Goal: Use online tool/utility: Utilize a website feature to perform a specific function

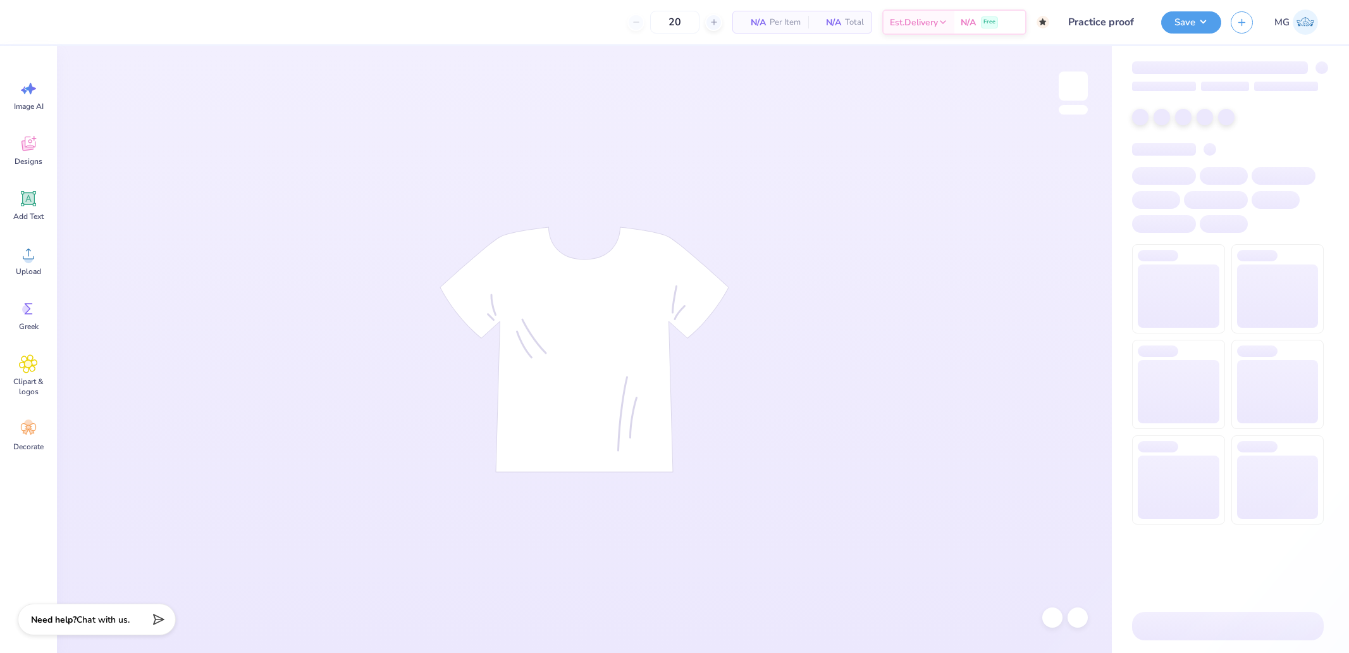
type input "50"
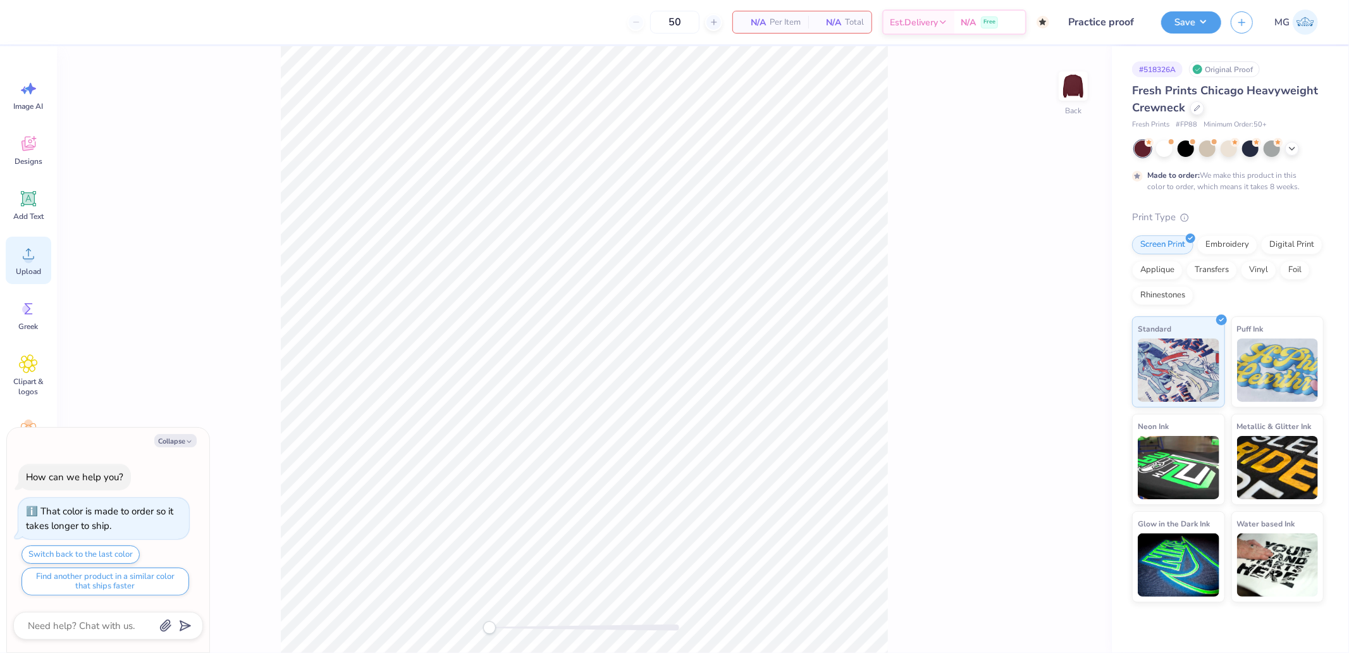
click at [22, 254] on icon at bounding box center [28, 253] width 19 height 19
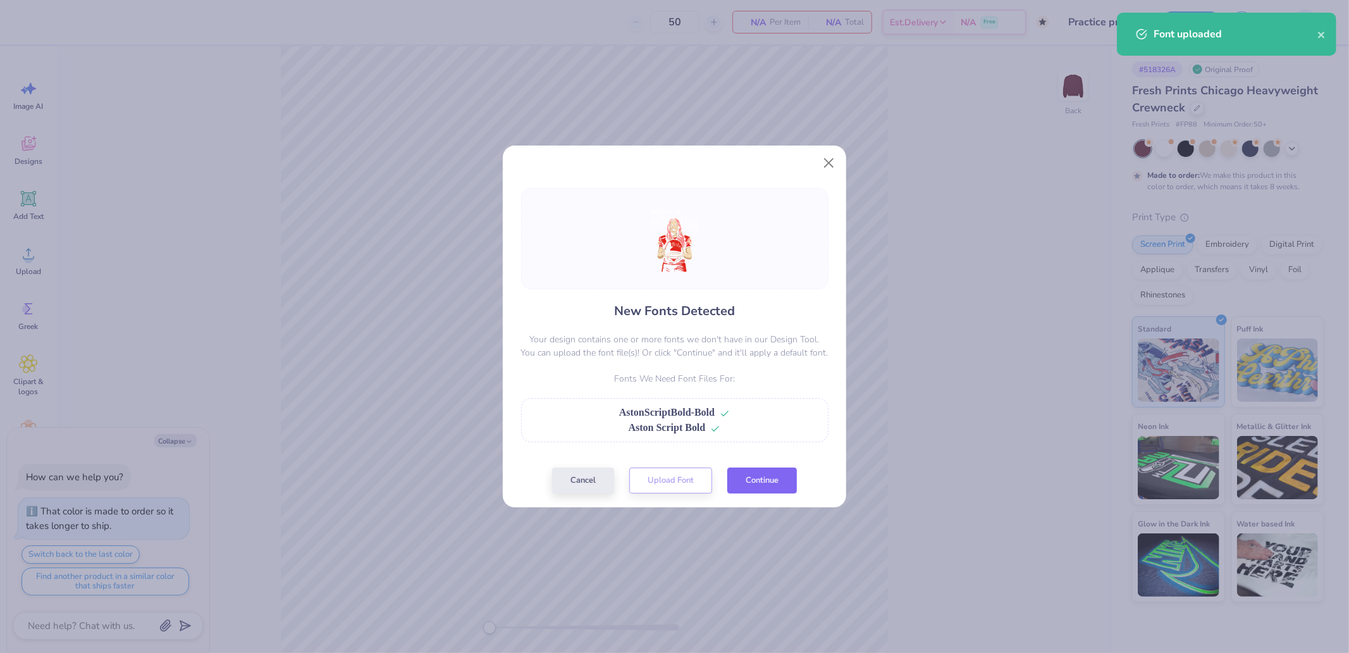
click at [774, 480] on button "Continue" at bounding box center [763, 481] width 70 height 26
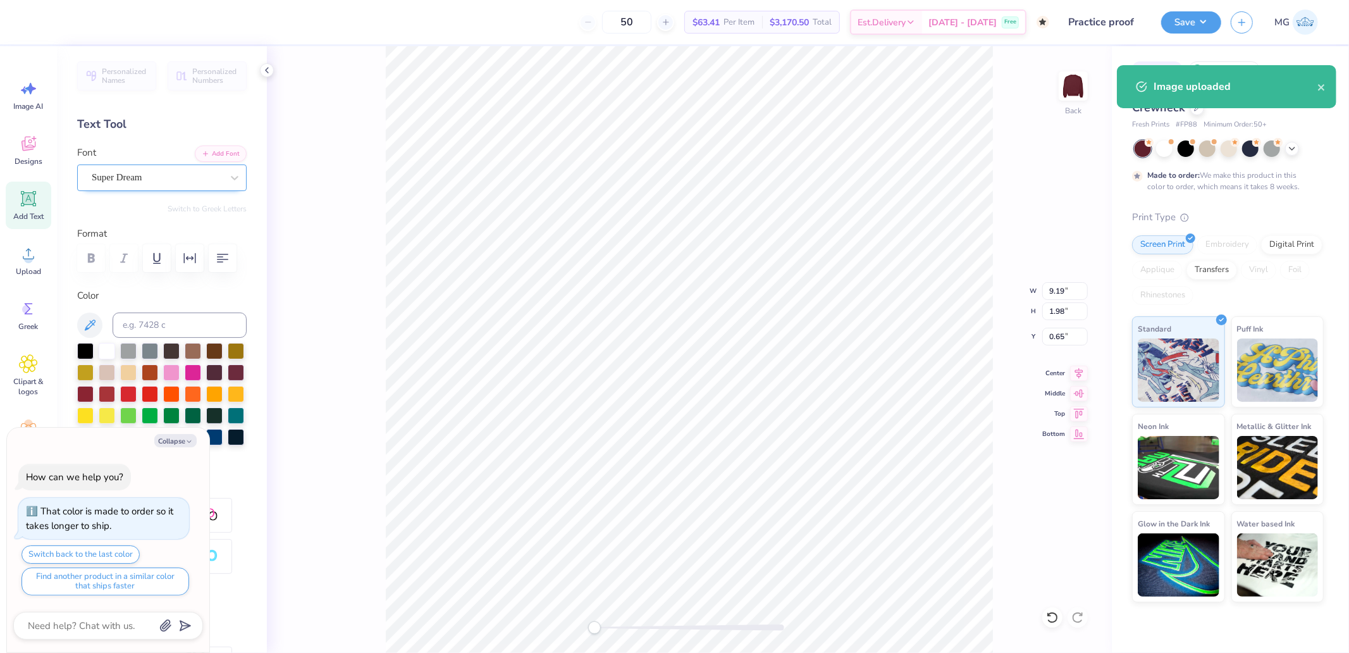
click at [128, 165] on div "Super Dream" at bounding box center [162, 177] width 170 height 27
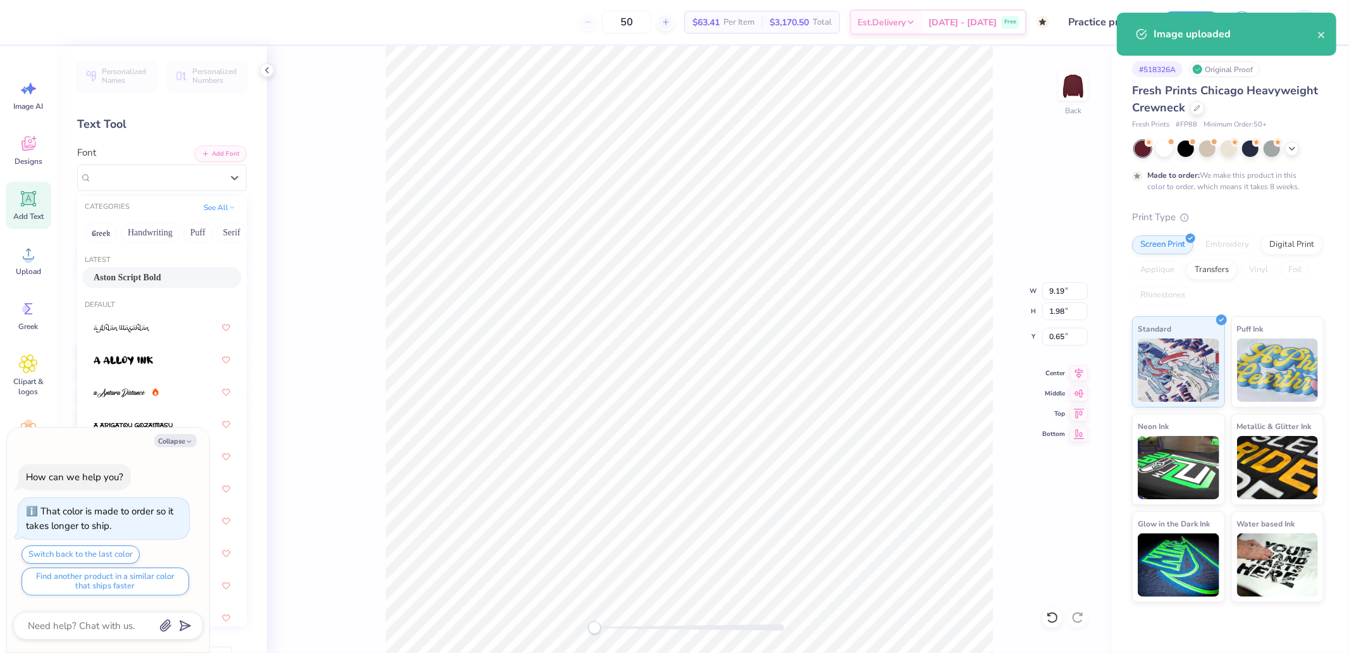
click at [133, 268] on div "Aston Script Bold" at bounding box center [161, 277] width 159 height 21
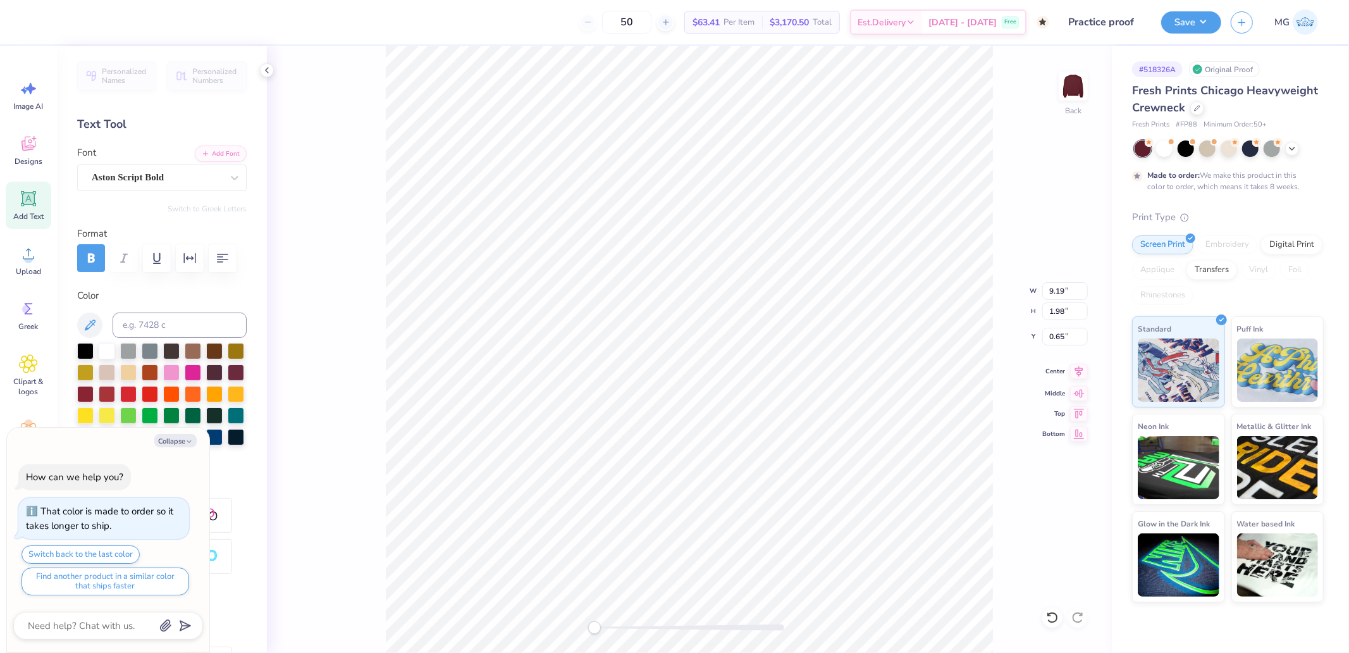
click at [1078, 376] on icon at bounding box center [1079, 371] width 18 height 15
type textarea "x"
type input "12.85"
type input "3.08"
type input "1.04"
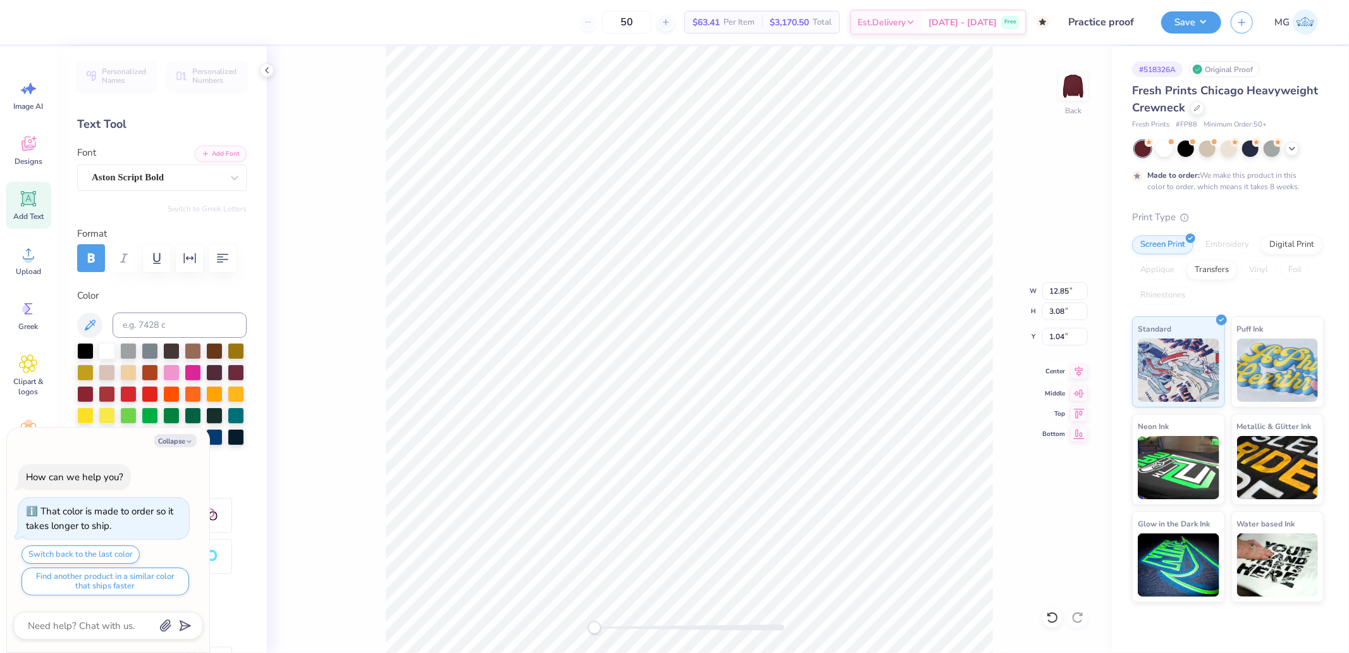
click at [1080, 367] on icon at bounding box center [1079, 371] width 18 height 15
type textarea "x"
click at [1068, 311] on input "19.86" at bounding box center [1066, 311] width 46 height 18
type input "15"
type textarea "x"
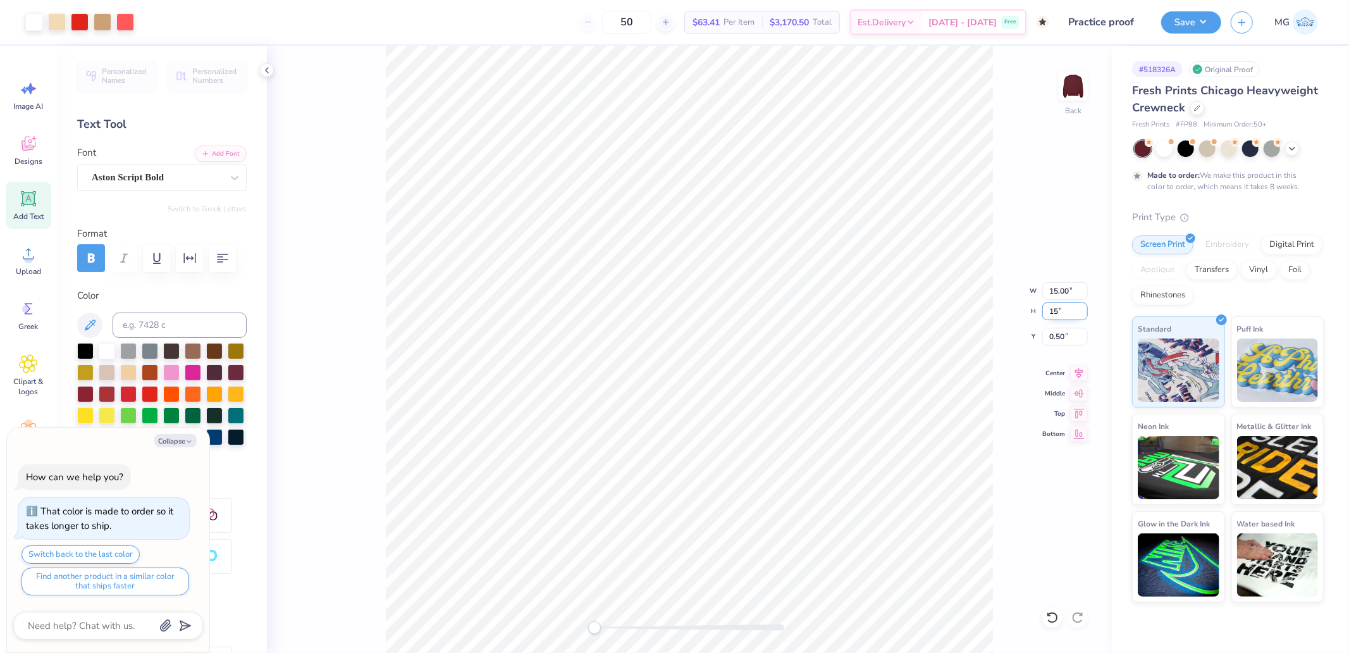
type input "11.33"
type input "15.00"
type input "2.93"
type textarea "x"
type input "10.34"
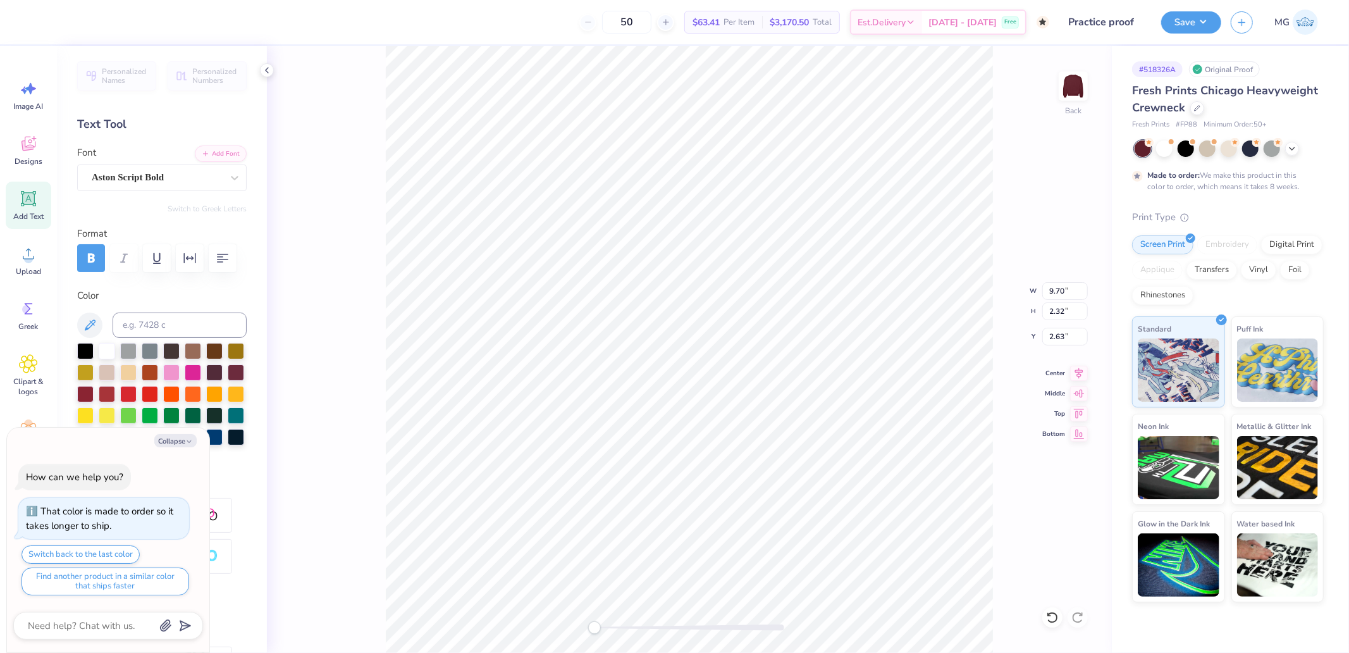
type input "2.48"
type input "2.60"
click at [1077, 373] on icon at bounding box center [1079, 371] width 8 height 11
type textarea "x"
click at [1063, 307] on input "15.34" at bounding box center [1066, 311] width 46 height 18
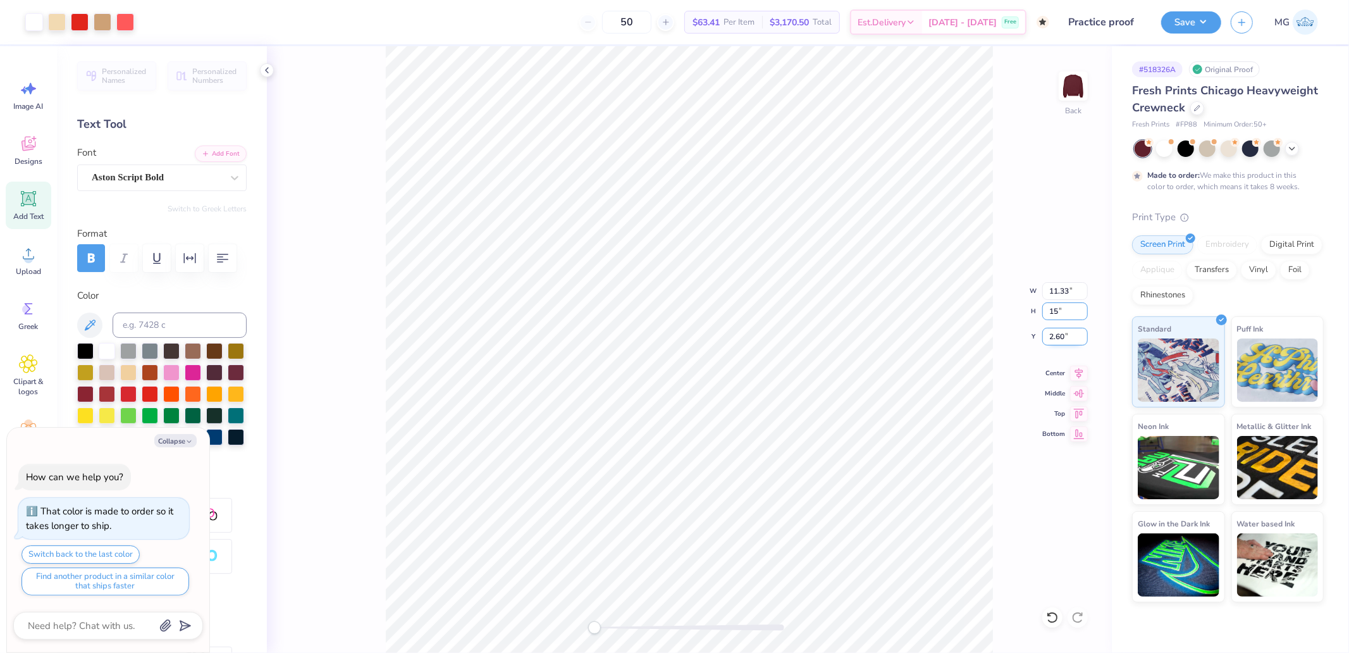
type input "15"
click at [1060, 331] on input "2.60" at bounding box center [1066, 337] width 46 height 18
type textarea "x"
type input "11.08"
type input "15.00"
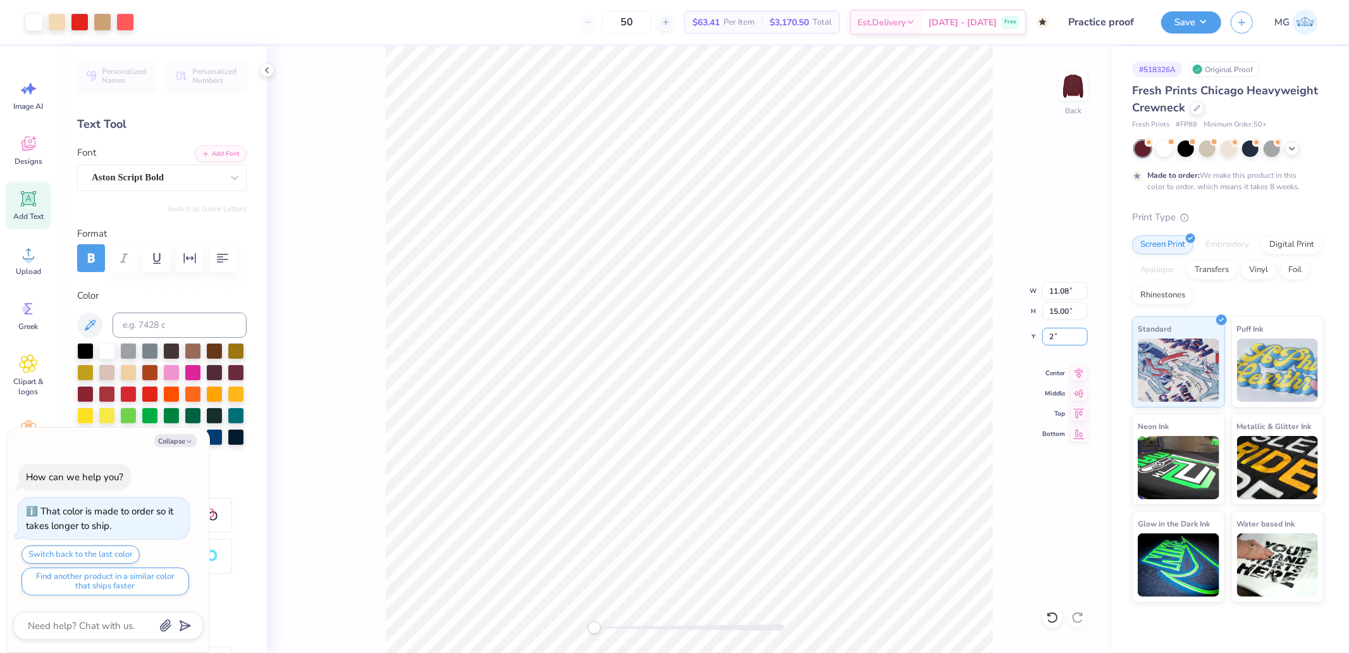
type input "2"
type textarea "x"
type input "2.00"
click at [1206, 14] on button "Save" at bounding box center [1192, 20] width 60 height 22
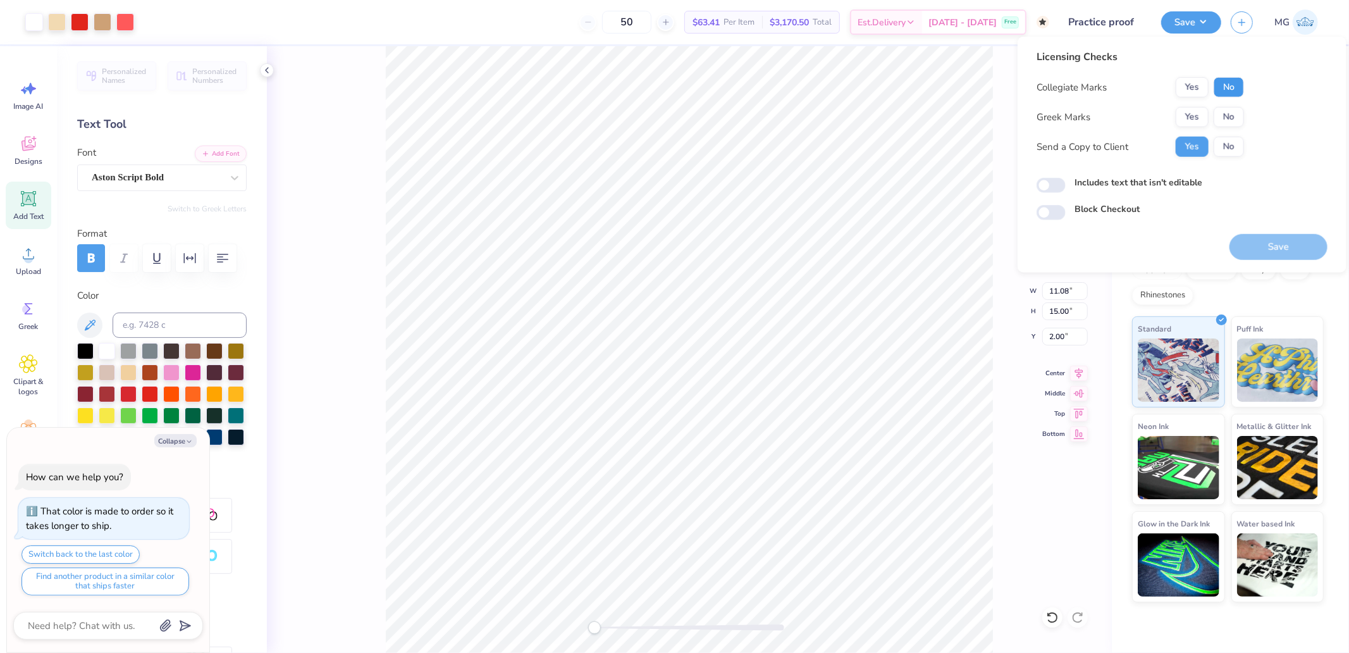
drag, startPoint x: 1228, startPoint y: 84, endPoint x: 1205, endPoint y: 101, distance: 28.9
click at [1228, 85] on button "No" at bounding box center [1229, 87] width 30 height 20
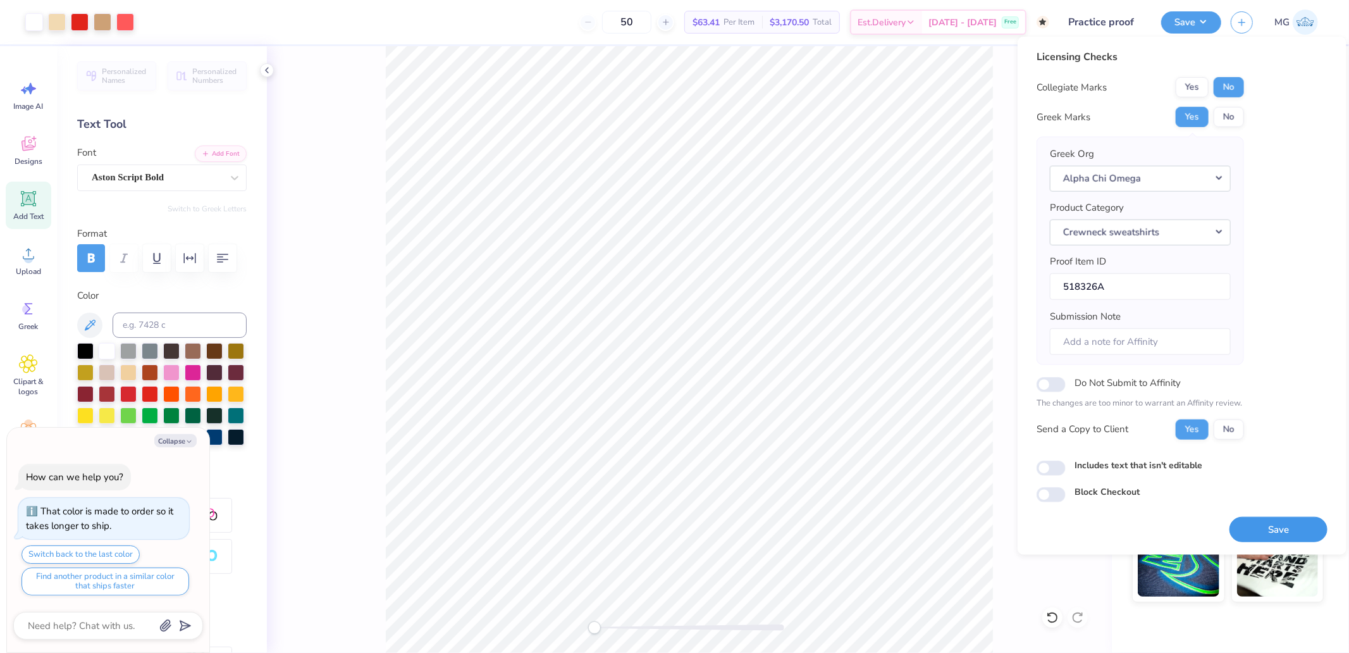
click at [1270, 528] on button "Save" at bounding box center [1279, 529] width 98 height 26
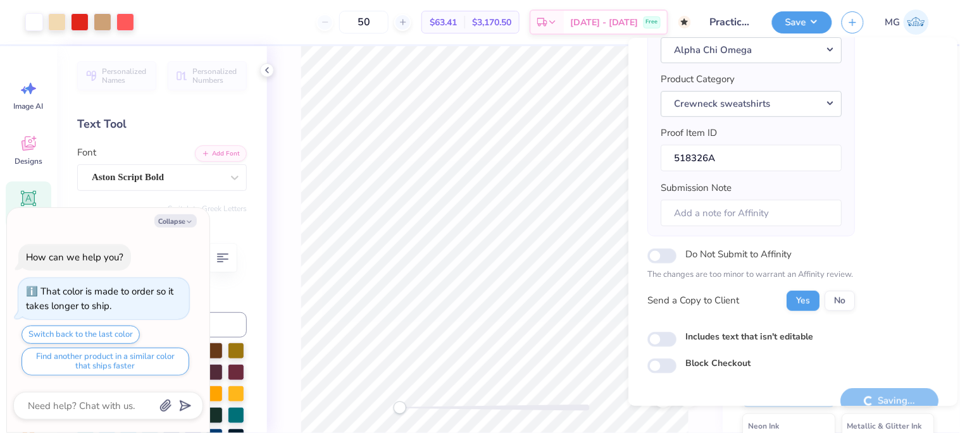
scroll to position [150, 0]
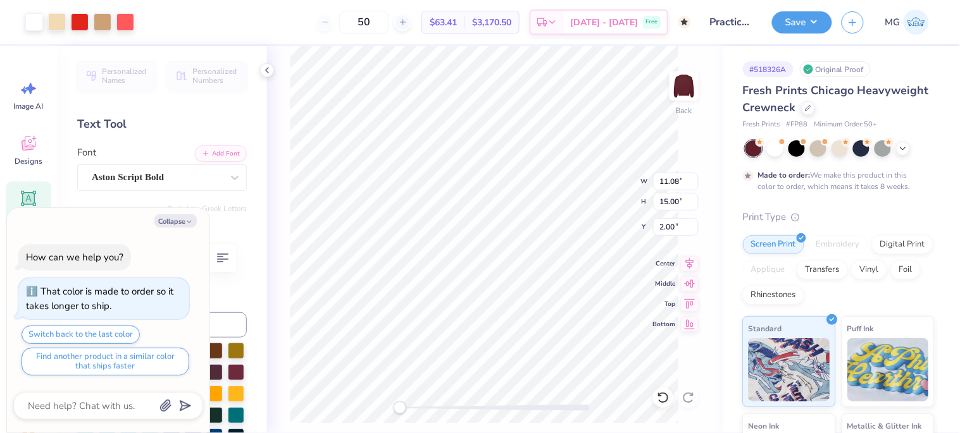
type textarea "x"
